Goal: Information Seeking & Learning: Learn about a topic

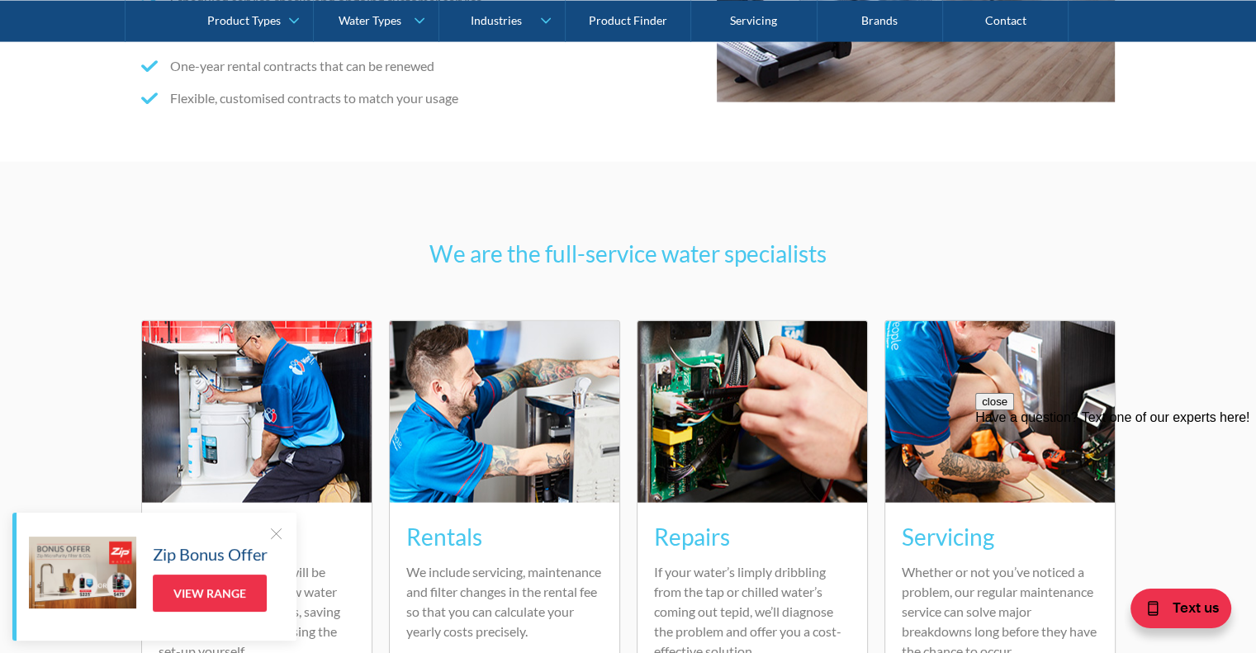
scroll to position [4047, 0]
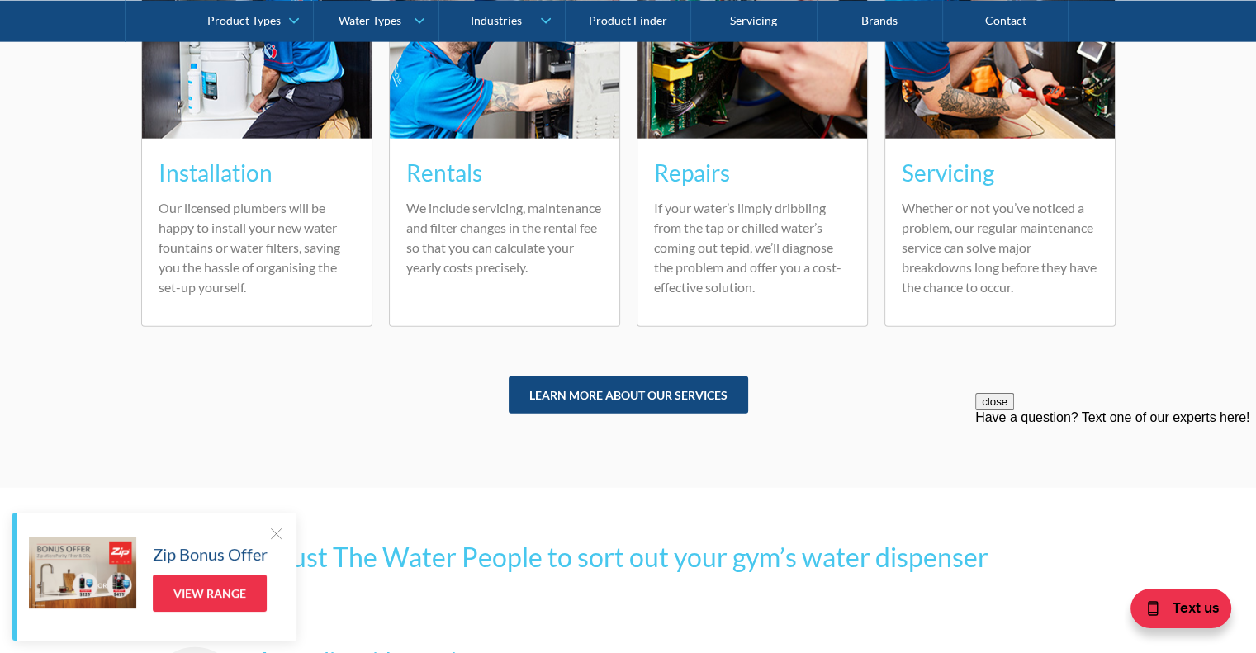
click at [281, 534] on div at bounding box center [276, 533] width 17 height 17
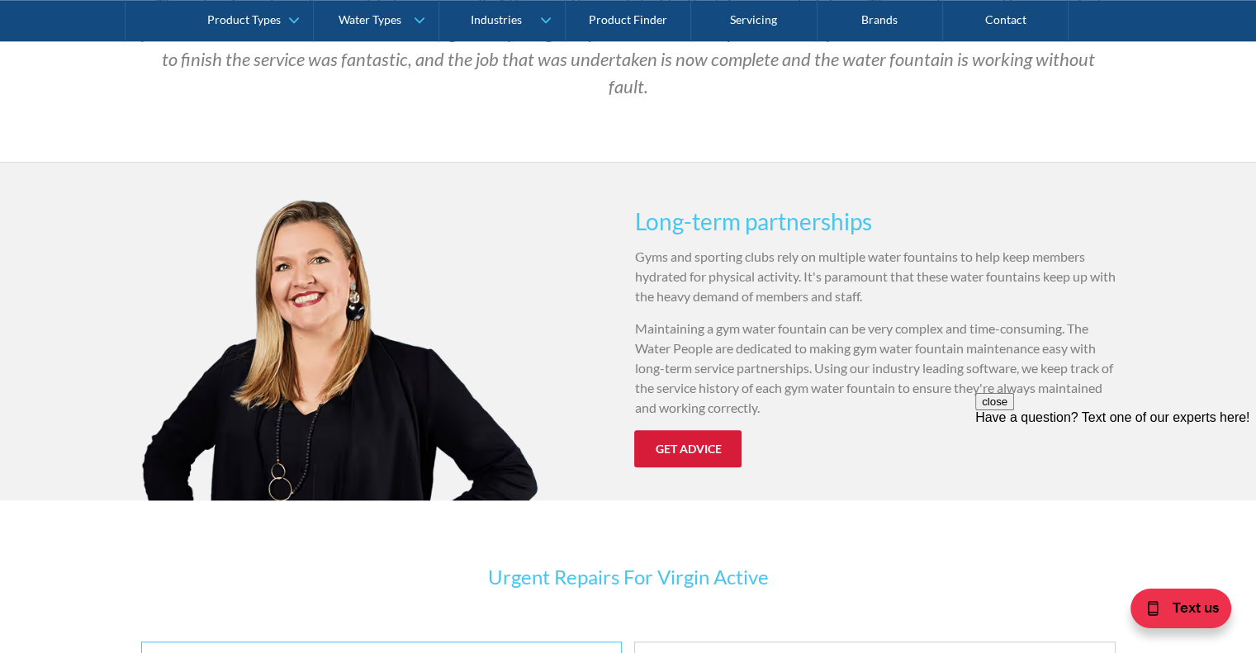
scroll to position [1734, 0]
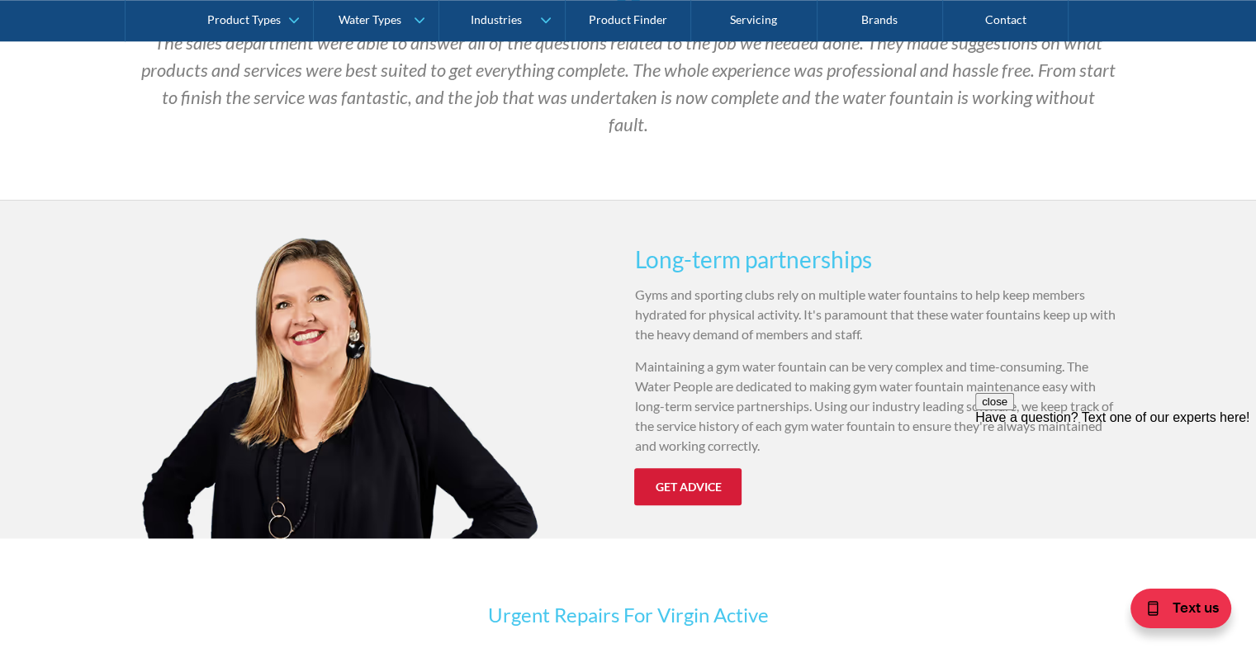
click at [693, 468] on link "GET advice" at bounding box center [687, 486] width 107 height 37
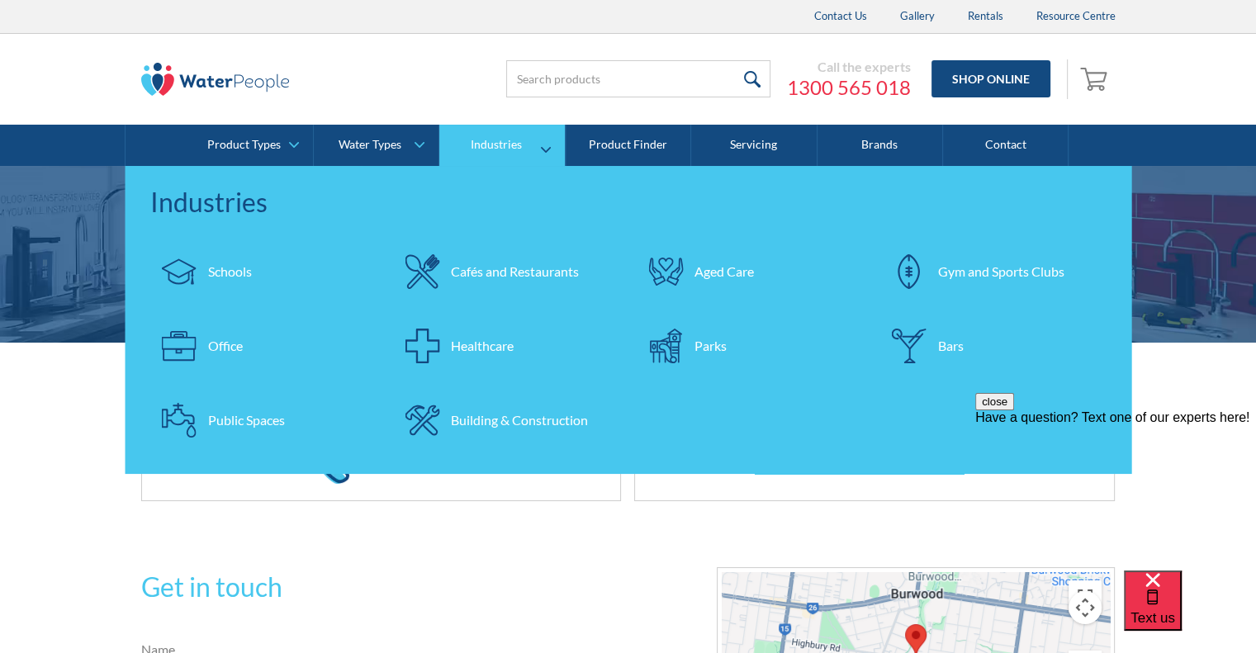
click at [1001, 269] on div "Gym and Sports Clubs" at bounding box center [1001, 272] width 126 height 20
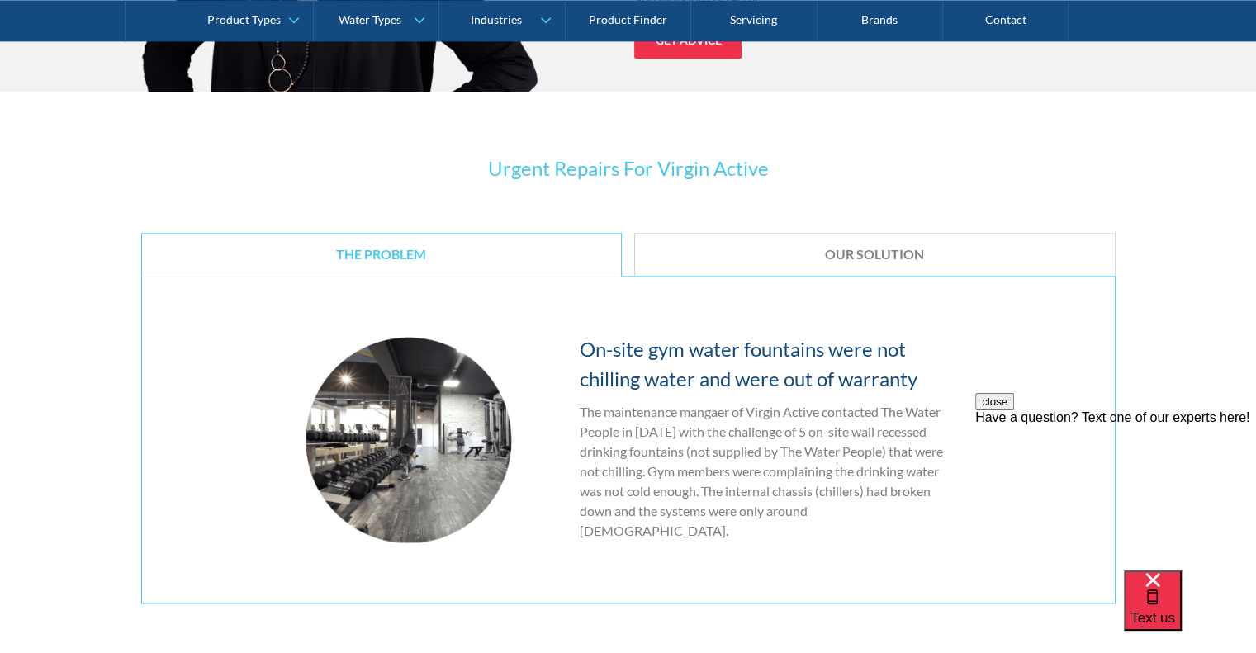
scroll to position [2230, 0]
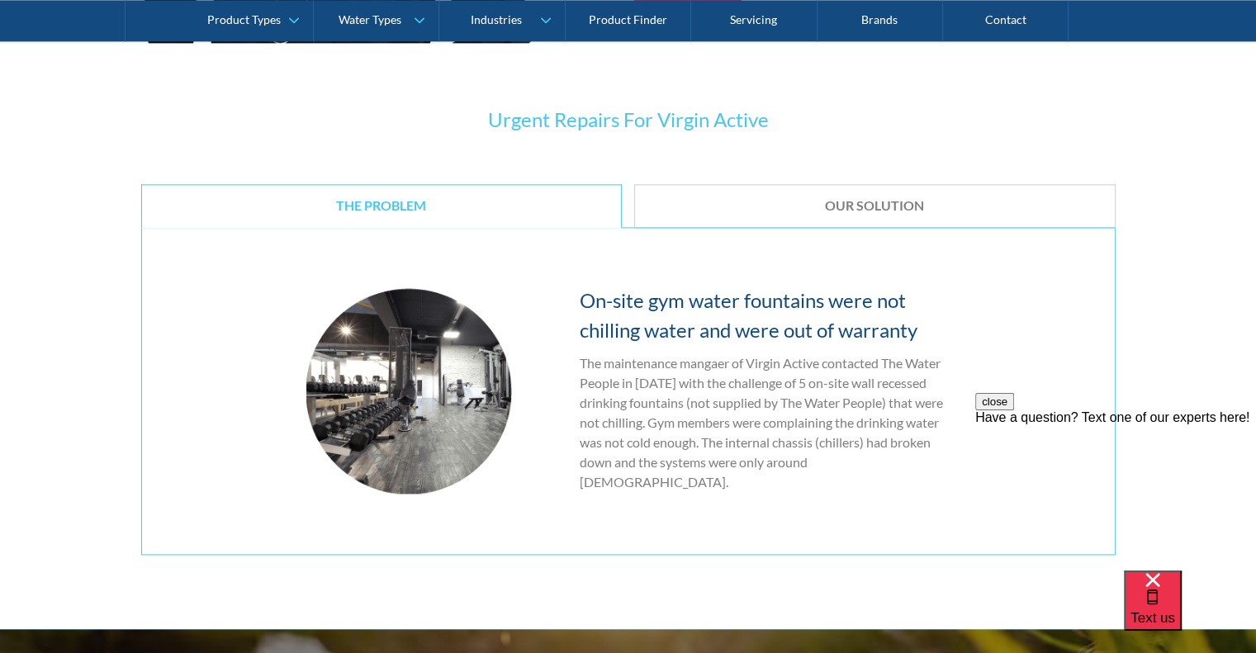
click at [717, 197] on div "Our Solution" at bounding box center [875, 205] width 430 height 17
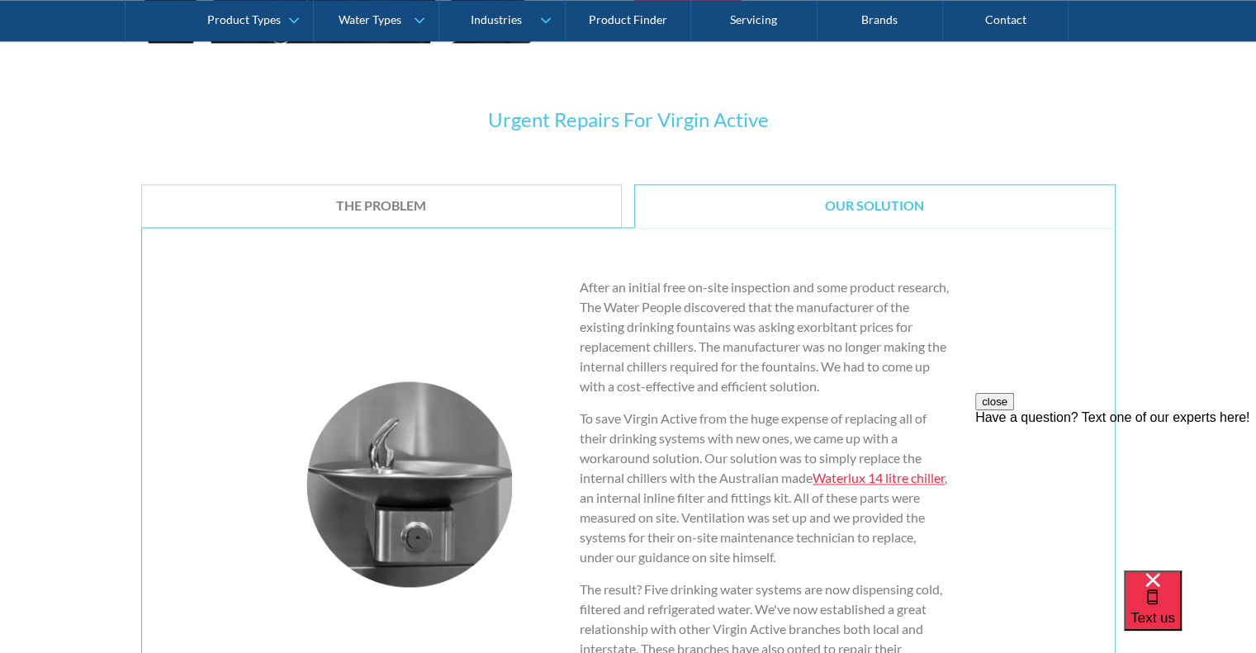
click at [503, 197] on div "The Problem" at bounding box center [382, 205] width 430 height 17
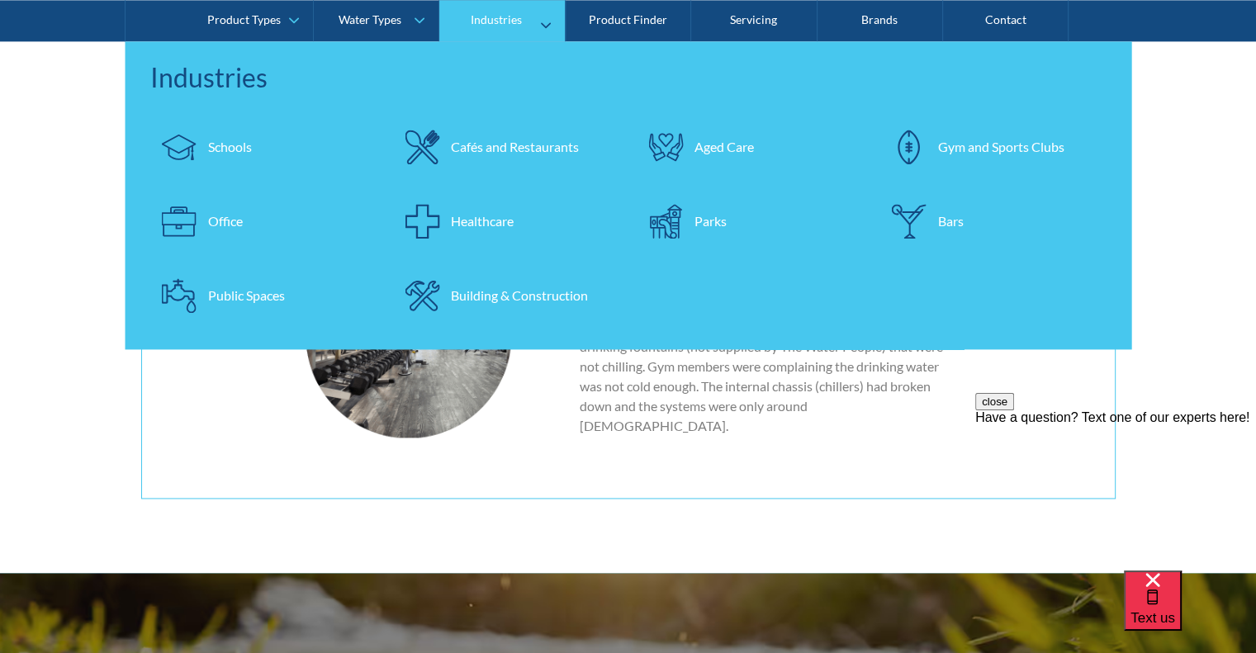
scroll to position [1982, 0]
